Goal: Transaction & Acquisition: Purchase product/service

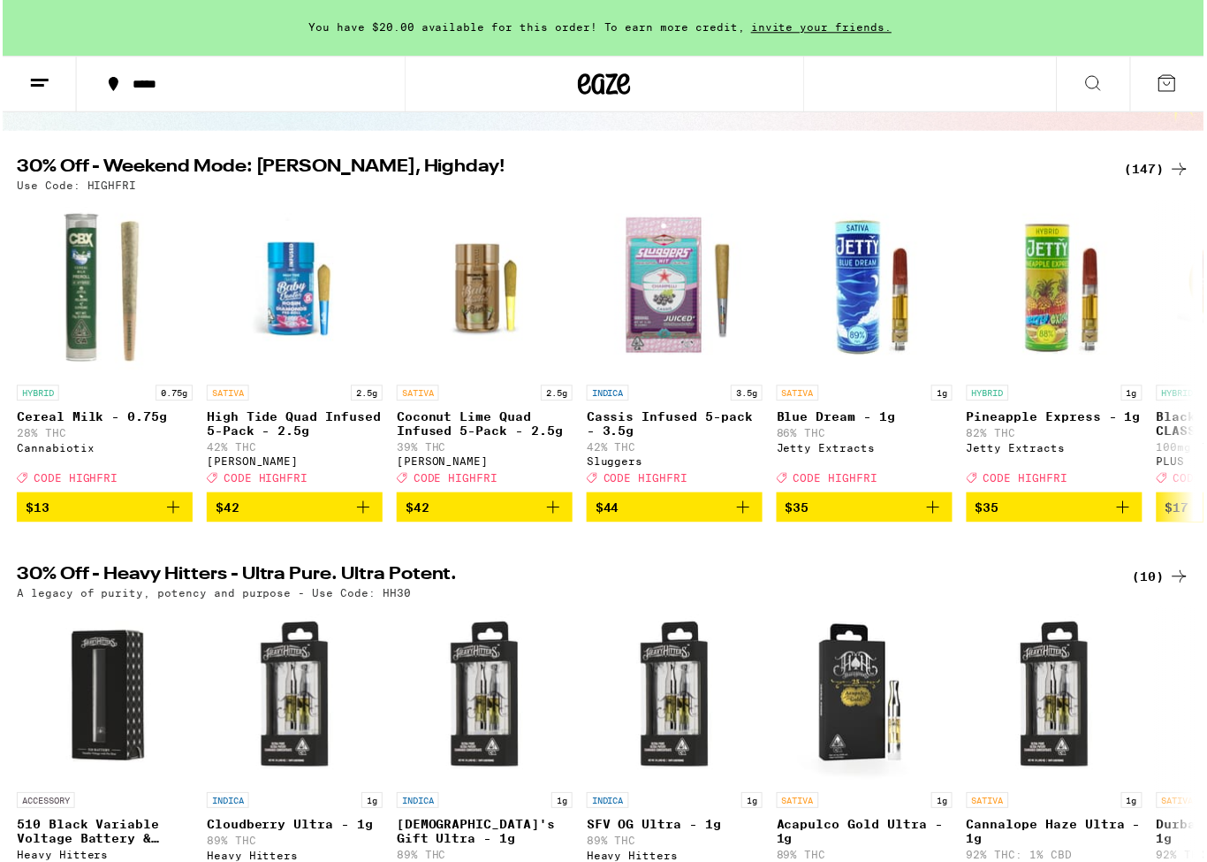
scroll to position [160, 0]
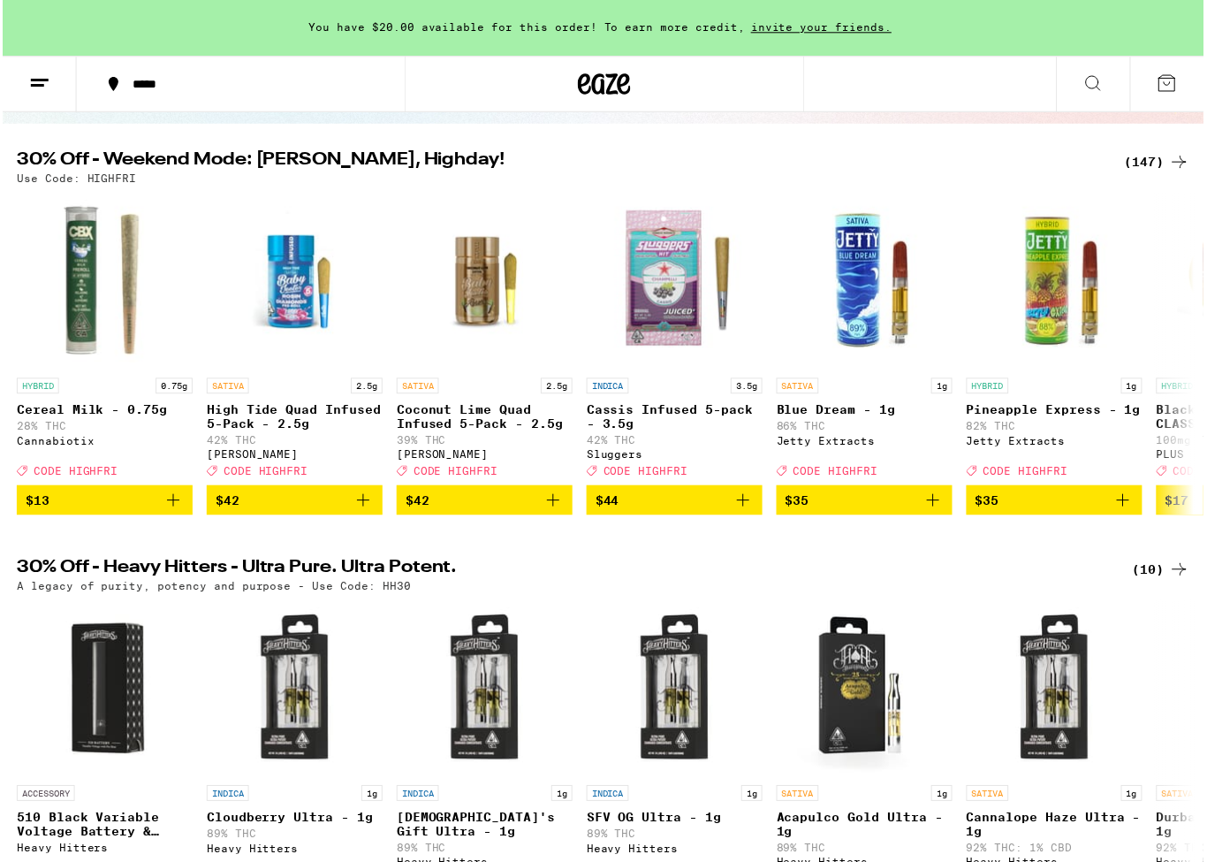
click at [1155, 167] on div "(147)" at bounding box center [1160, 163] width 65 height 21
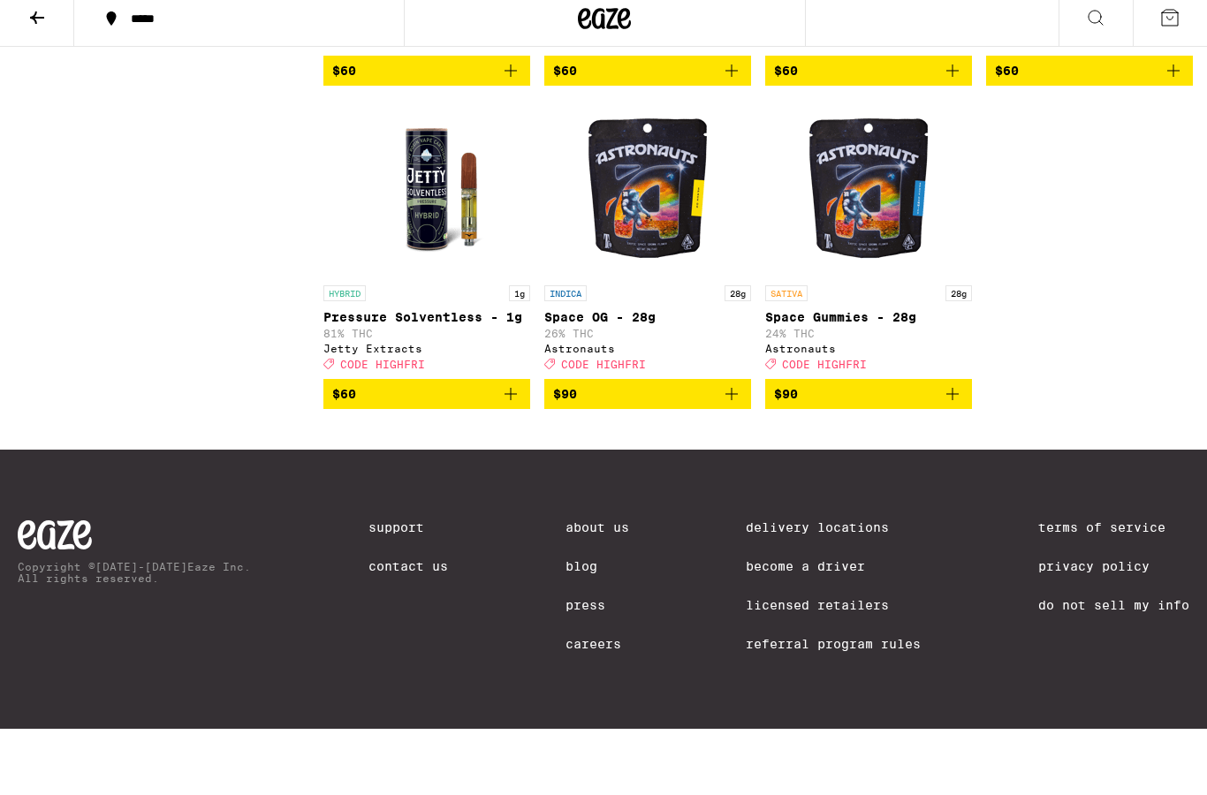
scroll to position [12716, 0]
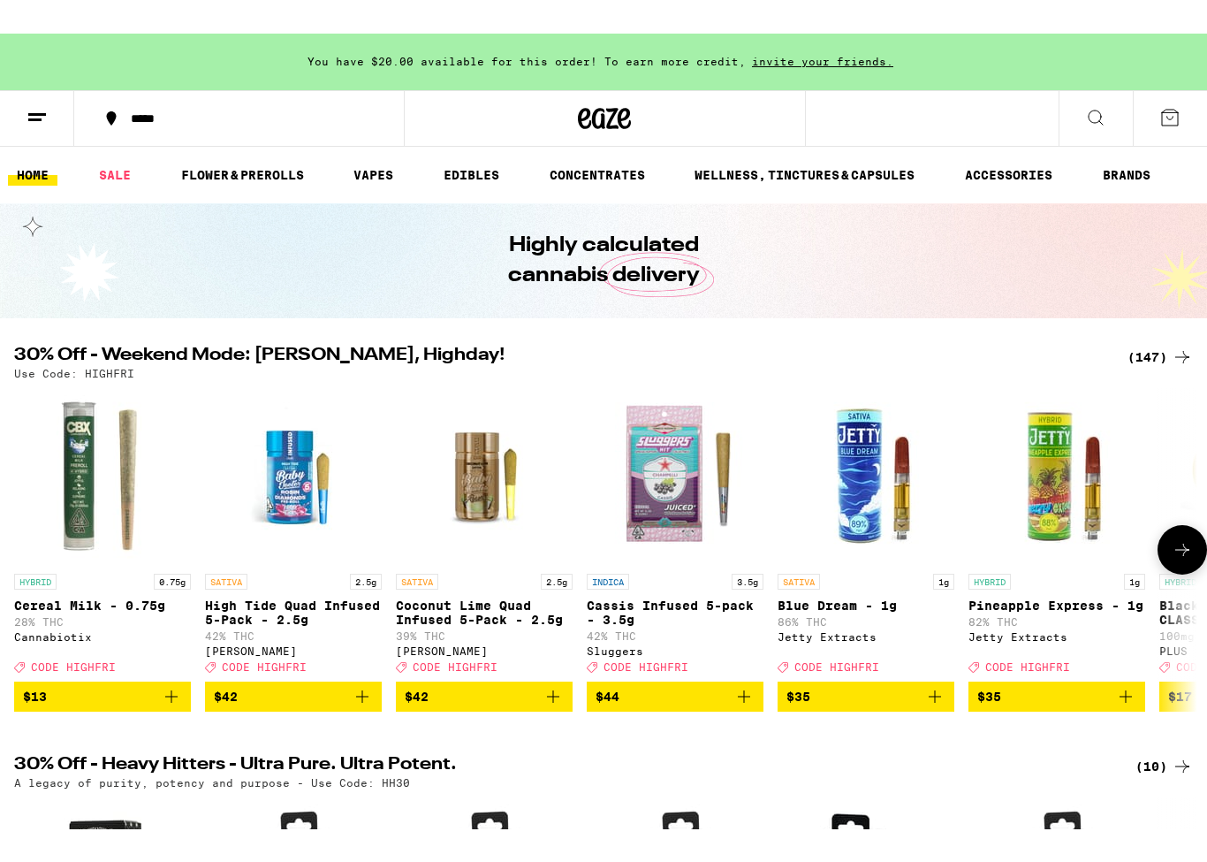
click at [69, 609] on div "Cannabiotix" at bounding box center [102, 602] width 177 height 11
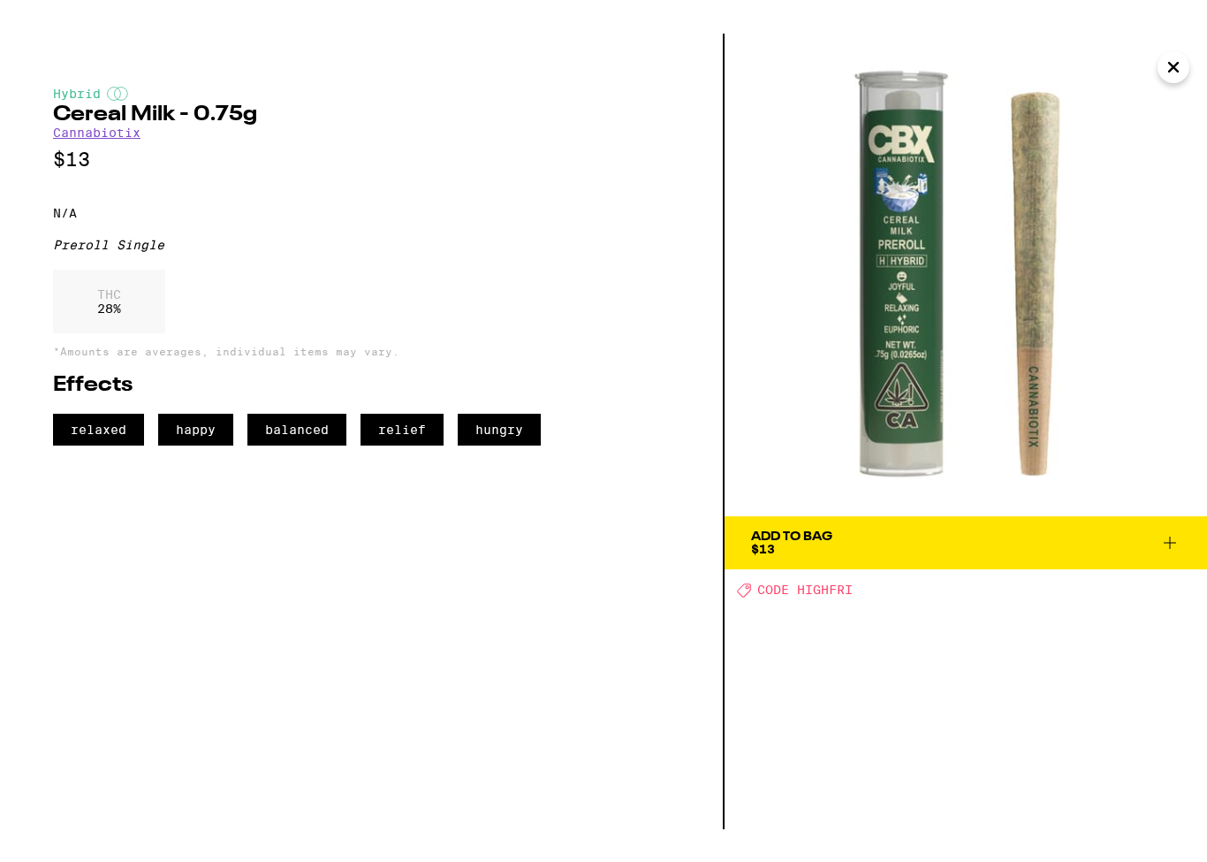
click at [115, 106] on link "Cannabiotix" at bounding box center [96, 99] width 87 height 14
click at [78, 85] on h2 "Cereal Milk - 0.75g" at bounding box center [361, 81] width 617 height 21
click at [89, 103] on link "Cannabiotix" at bounding box center [96, 99] width 87 height 14
click at [109, 103] on link "Cannabiotix" at bounding box center [96, 99] width 87 height 14
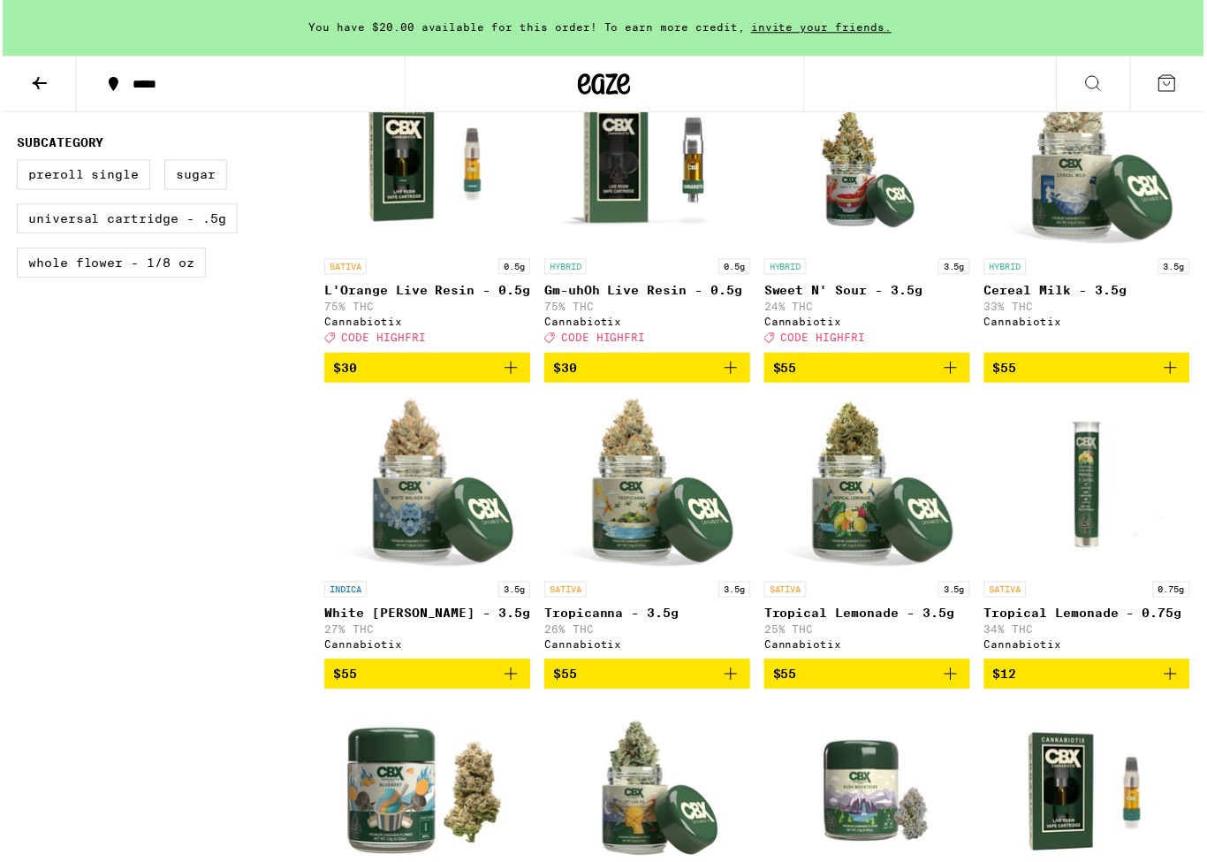
scroll to position [900, 0]
